Goal: Task Accomplishment & Management: Use online tool/utility

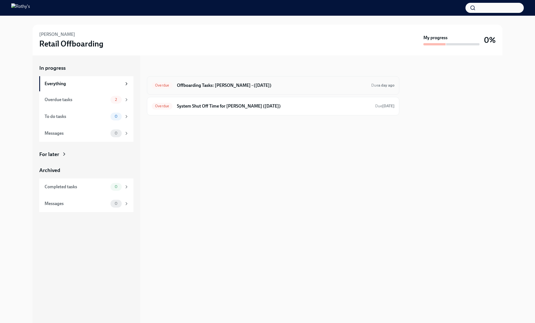
click at [199, 84] on h6 "Offboarding Tasks: Rachel - (10/04/2025)" at bounding box center [272, 85] width 190 height 6
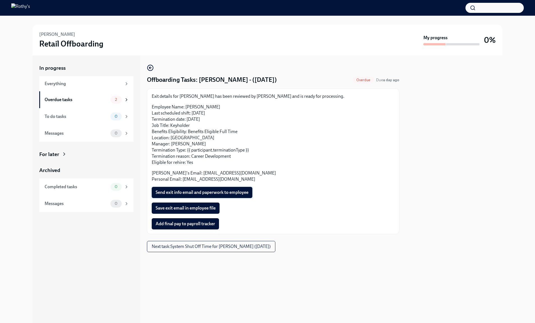
click at [220, 190] on span "Send exit info email and paperwork to employee" at bounding box center [202, 193] width 93 height 6
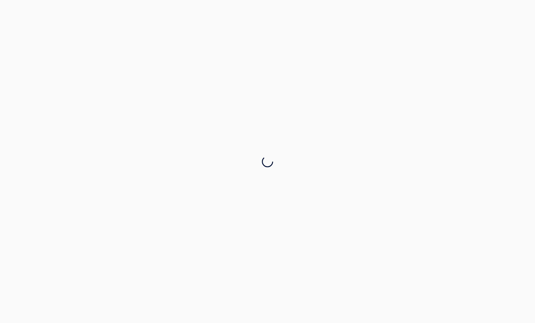
click at [213, 208] on div at bounding box center [267, 161] width 535 height 323
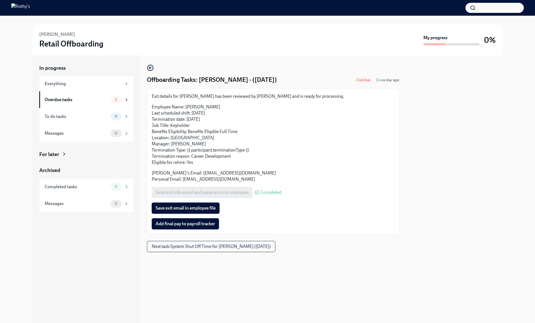
click at [213, 208] on span "Save exit email in employee file" at bounding box center [186, 209] width 60 height 6
click at [209, 222] on span "Add final pay to payroll tracker" at bounding box center [185, 224] width 59 height 6
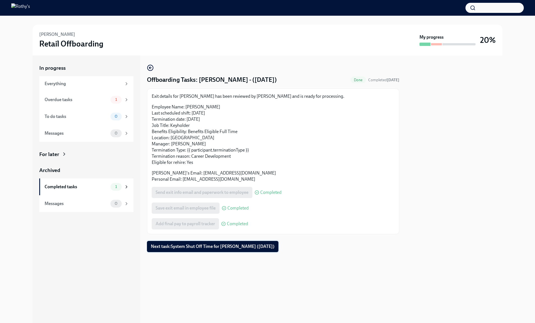
click at [209, 246] on span "Next task : System Shut Off Time for Rachel Hunter (10/04/2025)" at bounding box center [213, 247] width 124 height 6
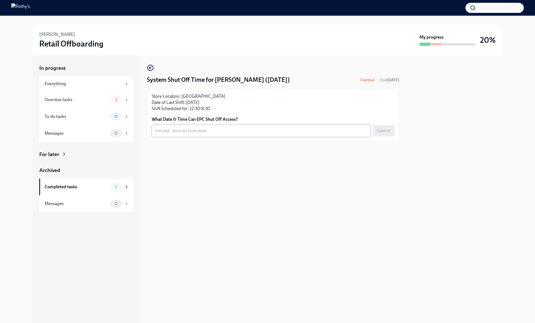
click at [221, 134] on textarea "What Date & Time Can EPC Shut Off Access?" at bounding box center [261, 131] width 212 height 7
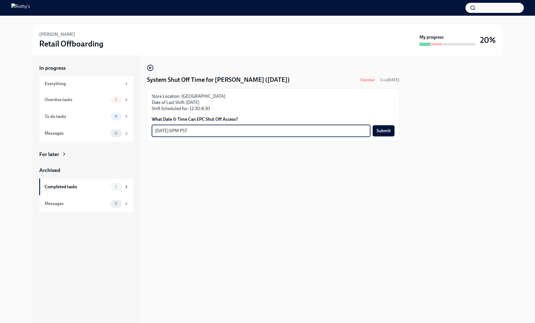
drag, startPoint x: 178, startPoint y: 130, endPoint x: 147, endPoint y: 134, distance: 31.4
click at [147, 134] on div "Store Location: NY - Fifth Avenue Store Date of Last Shift: 10/04/2025 Shift Sc…" at bounding box center [273, 115] width 252 height 53
type textarea "10/4/25 at 6PM PST"
click at [386, 132] on span "Submit" at bounding box center [384, 131] width 14 height 6
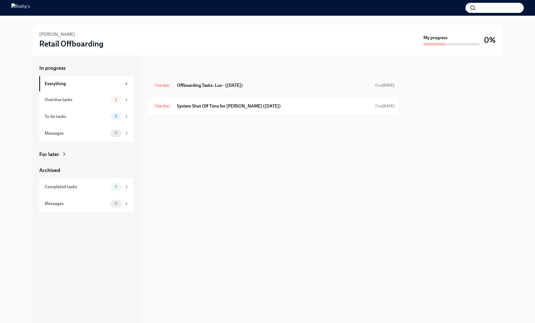
click at [205, 84] on h6 "Offboarding Tasks: Lux - (10/03/2025)" at bounding box center [274, 85] width 194 height 6
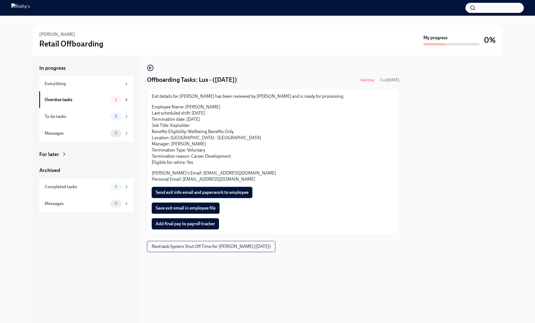
click at [207, 191] on span "Send exit info email and paperwork to employee" at bounding box center [202, 193] width 93 height 6
click at [204, 208] on span "Save exit email in employee file" at bounding box center [186, 209] width 60 height 6
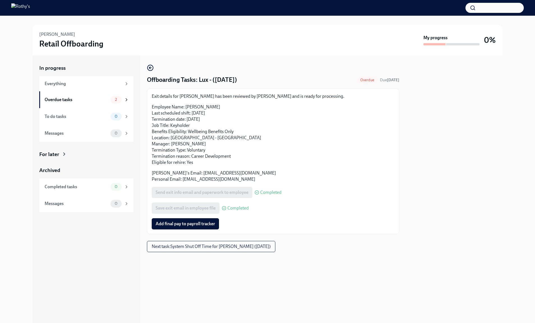
click at [203, 222] on span "Add final pay to payroll tracker" at bounding box center [185, 224] width 59 height 6
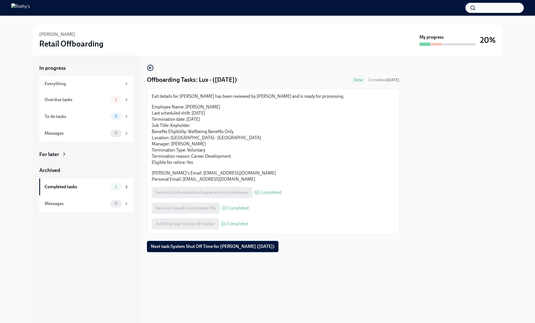
click at [205, 246] on span "Next task : System Shut Off Time for Lux Herrera (10/03/2025)" at bounding box center [213, 247] width 124 height 6
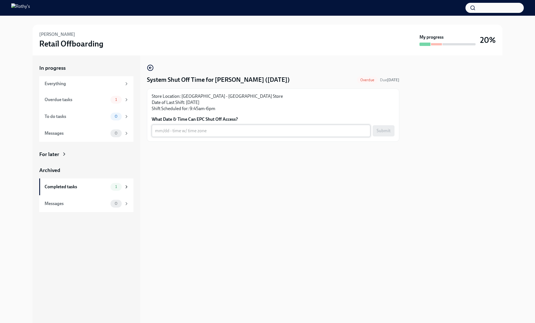
click at [198, 133] on textarea "What Date & Time Can EPC Shut Off Access?" at bounding box center [261, 131] width 212 height 7
type textarea "O"
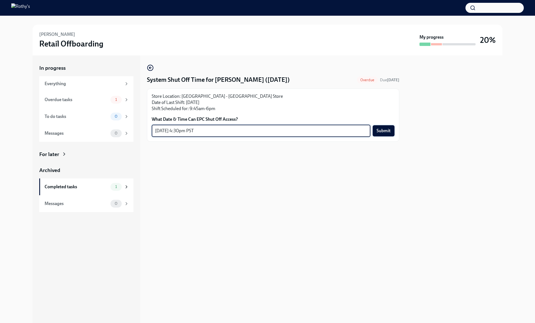
type textarea "10/3/25 at 4:30pm PST"
click at [385, 130] on span "Submit" at bounding box center [384, 131] width 14 height 6
